Goal: Task Accomplishment & Management: Use online tool/utility

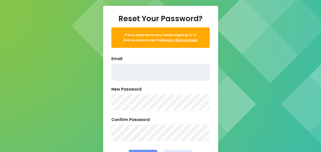
click at [151, 76] on input "text" at bounding box center [160, 72] width 98 height 17
type input "[PERSON_NAME][EMAIL_ADDRESS][PERSON_NAME][PERSON_NAME][DOMAIN_NAME]"
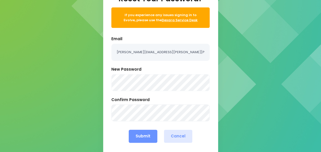
scroll to position [32, 0]
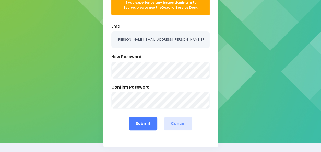
click at [139, 123] on button "Submit" at bounding box center [143, 123] width 29 height 13
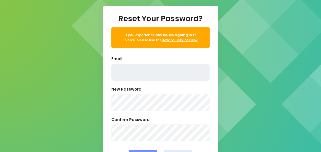
click at [137, 66] on input "text" at bounding box center [160, 72] width 98 height 17
type input "sarah.colquhoun@stjohn.org.nz"
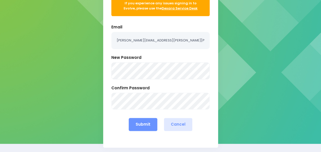
scroll to position [32, 0]
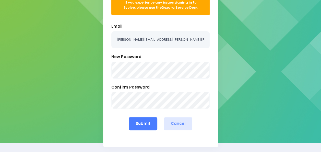
click at [145, 126] on button "Submit" at bounding box center [143, 123] width 29 height 13
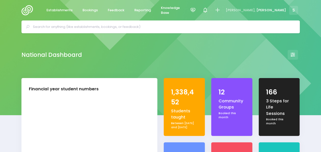
select select "5"
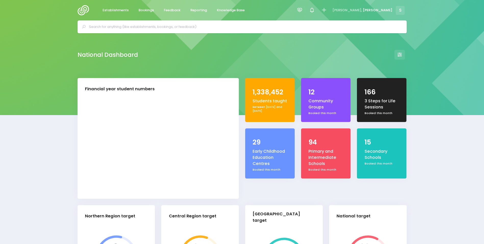
click at [321, 106] on div "3 Steps for Life Sessions" at bounding box center [382, 104] width 35 height 13
click at [321, 102] on div "3 Steps for Life Sessions" at bounding box center [382, 104] width 35 height 13
click at [191, 9] on span "Reporting" at bounding box center [198, 10] width 17 height 5
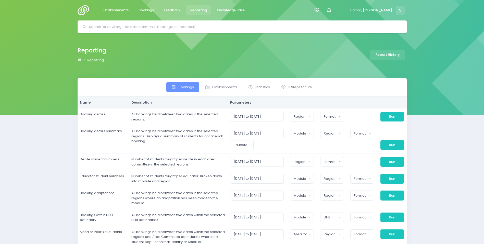
select select
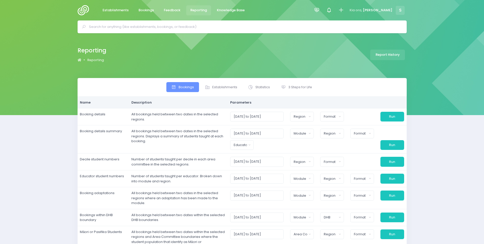
select select
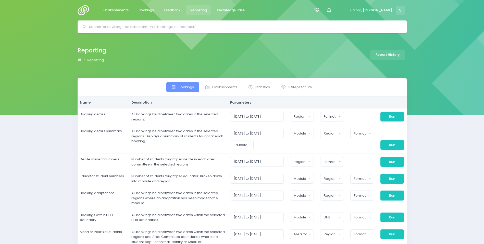
select select
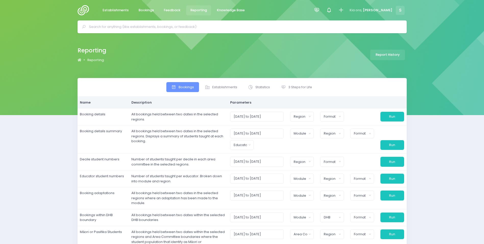
select select
click at [296, 85] on span "3 Steps for Life" at bounding box center [300, 86] width 24 height 5
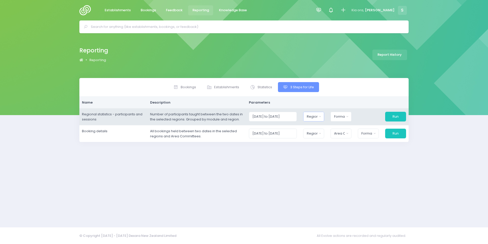
click at [323, 117] on button "Region" at bounding box center [313, 117] width 21 height 10
click at [324, 116] on button "Region" at bounding box center [313, 117] width 21 height 10
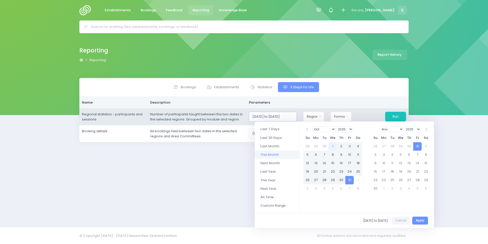
click at [278, 114] on input "[DATE] to [DATE]" at bounding box center [273, 117] width 48 height 10
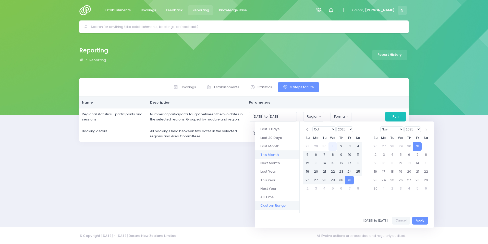
click at [270, 204] on li "Custom Range" at bounding box center [277, 205] width 45 height 8
click at [278, 202] on li "Custom Range" at bounding box center [277, 205] width 45 height 8
click at [344, 129] on select "1925 1926 1927 1928 1929 1930 1931 1932 1933 1934 1935 1936 1937 1938 1939 1940…" at bounding box center [344, 129] width 17 height 6
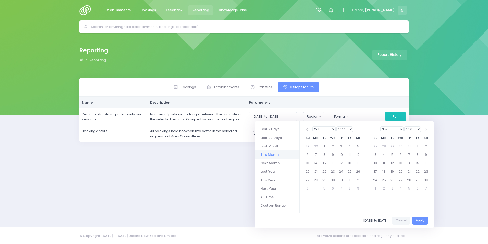
click at [399, 130] on select "Jan Feb Mar Apr May Jun [DATE] Aug Sep Oct Nov Dec" at bounding box center [391, 129] width 23 height 6
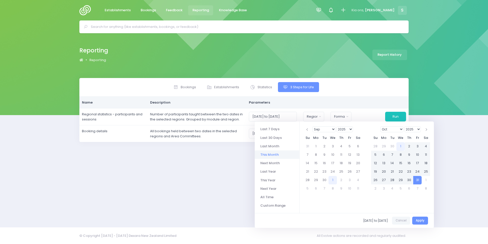
click at [322, 127] on select "Jan Feb Mar Apr May Jun [DATE] Aug Sep Oct Nov Dec" at bounding box center [323, 129] width 23 height 6
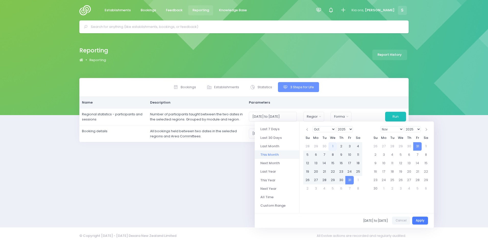
click at [426, 217] on button "Apply" at bounding box center [420, 220] width 16 height 8
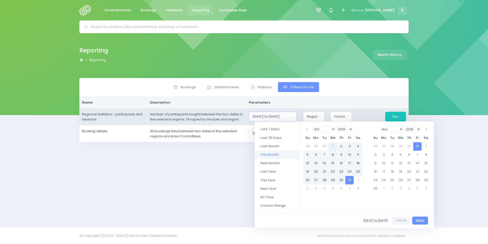
click at [295, 119] on input "[DATE] to [DATE]" at bounding box center [273, 117] width 48 height 10
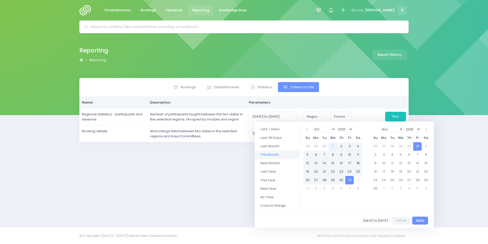
click at [272, 197] on li "All Time" at bounding box center [277, 196] width 45 height 8
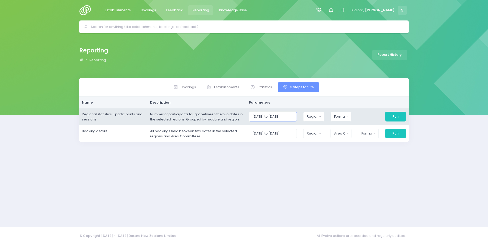
click at [283, 116] on input "[DATE] to [DATE]" at bounding box center [273, 117] width 48 height 10
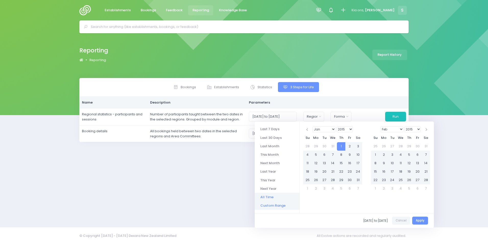
click at [282, 202] on li "Custom Range" at bounding box center [277, 205] width 45 height 8
click at [324, 128] on select "Jan Feb Mar Apr May Jun [DATE] Aug Sep Oct Nov Dec" at bounding box center [323, 129] width 23 height 6
click at [394, 129] on select "Jan Feb Mar Apr May Jun [DATE] Aug Sep Oct Nov Dec" at bounding box center [391, 129] width 23 height 6
click at [350, 130] on select "1925 1926 1927 1928 1929 1930 1931 1932 1933 1934 1935 1936 1937 1938 1939 1940…" at bounding box center [344, 129] width 17 height 6
drag, startPoint x: 417, startPoint y: 226, endPoint x: 416, endPoint y: 221, distance: 4.7
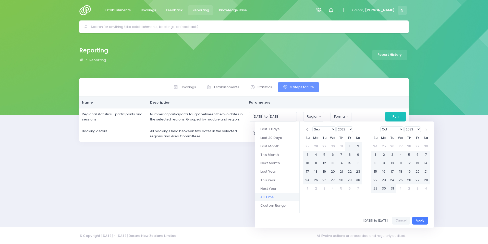
click at [417, 224] on div "[DATE] to [DATE] Cancel Apply" at bounding box center [344, 220] width 179 height 15
click at [418, 219] on button "Apply" at bounding box center [420, 220] width 16 height 8
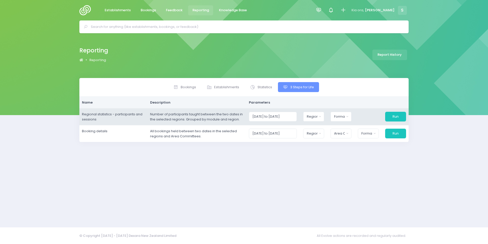
click at [246, 120] on td "Number of participants taught between the two dates in the selected regions. Gr…" at bounding box center [197, 116] width 99 height 17
click at [376, 118] on div at bounding box center [368, 117] width 27 height 10
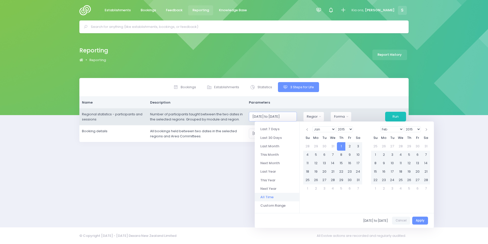
click at [283, 115] on input "[DATE] to [DATE]" at bounding box center [273, 117] width 48 height 10
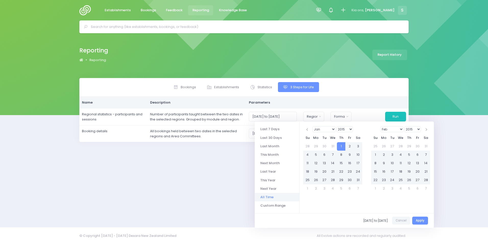
click at [282, 194] on li "All Time" at bounding box center [277, 196] width 45 height 8
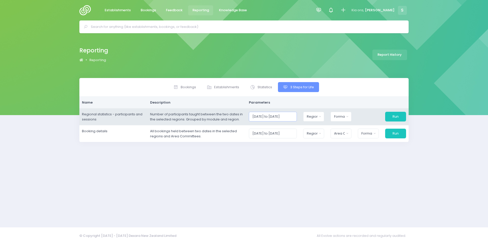
click at [278, 116] on input "[DATE] to [DATE]" at bounding box center [273, 117] width 48 height 10
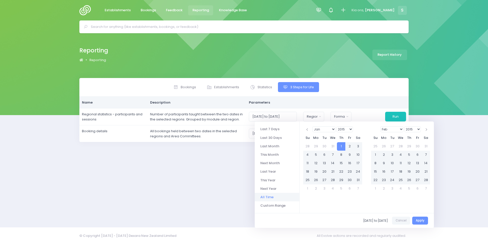
click at [341, 129] on select "1925 1926 1927 1928 1929 1930 1931 1932 1933 1934 1935 1936 1937 1938 1939 1940…" at bounding box center [344, 129] width 17 height 6
click at [271, 154] on li "This Month" at bounding box center [277, 154] width 45 height 8
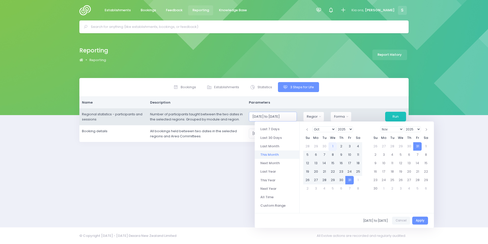
click at [276, 112] on input "[DATE] to [DATE]" at bounding box center [273, 117] width 48 height 10
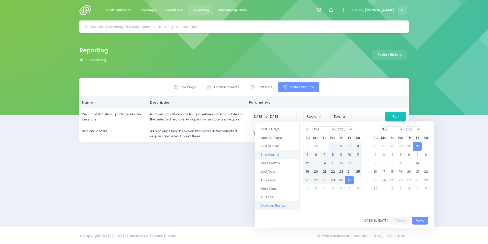
click at [280, 203] on li "Custom Range" at bounding box center [277, 205] width 45 height 8
click at [281, 205] on li "Custom Range" at bounding box center [277, 205] width 45 height 8
click at [349, 128] on select "1925 1926 1927 1928 1929 1930 1931 1932 1933 1934 1935 1936 1937 1938 1939 1940…" at bounding box center [344, 129] width 17 height 6
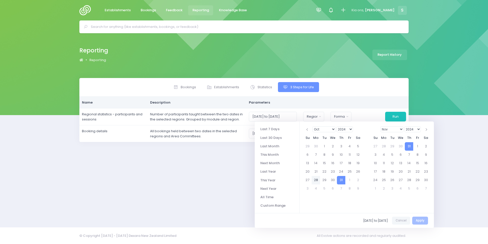
click at [398, 130] on select "Jan Feb Mar Apr May Jun [DATE] Aug Sep Oct Nov Dec" at bounding box center [391, 129] width 23 height 6
click at [407, 130] on select "2024 2025 2026 2027 2028 2029 2030 2031 2032 2033 2034 2035 2036 2037 2038 2039…" at bounding box center [412, 129] width 17 height 6
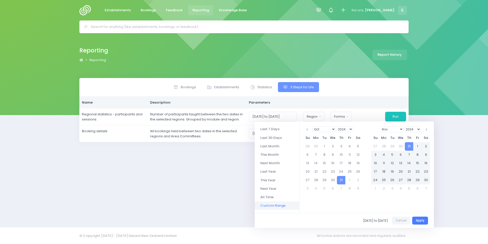
click at [421, 217] on button "Apply" at bounding box center [420, 220] width 16 height 8
type input "[DATE] to [DATE]"
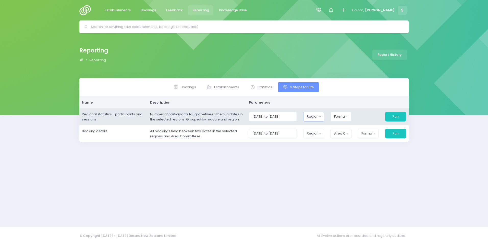
click at [313, 118] on div "Region" at bounding box center [312, 116] width 10 height 5
click at [323, 131] on button "Select All" at bounding box center [318, 130] width 23 height 8
select select "Northern"
click at [343, 116] on div "Format" at bounding box center [339, 116] width 10 height 5
click at [350, 139] on span "Excel Spreadsheet" at bounding box center [349, 138] width 31 height 5
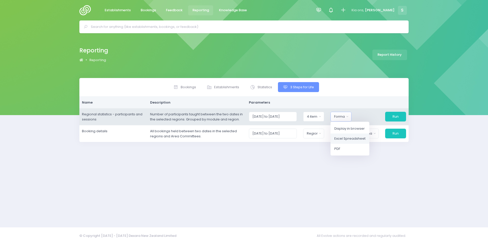
select select "excel"
click at [395, 118] on button "Run" at bounding box center [395, 117] width 21 height 10
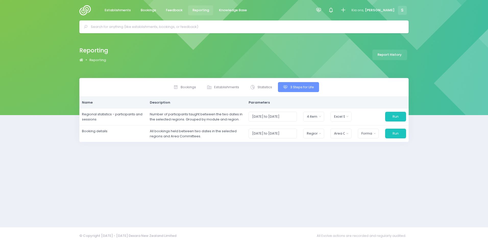
drag, startPoint x: 416, startPoint y: 191, endPoint x: 419, endPoint y: 185, distance: 6.8
click at [419, 186] on div "Bookings Establishments Statistics" at bounding box center [244, 149] width 488 height 143
